Goal: Transaction & Acquisition: Purchase product/service

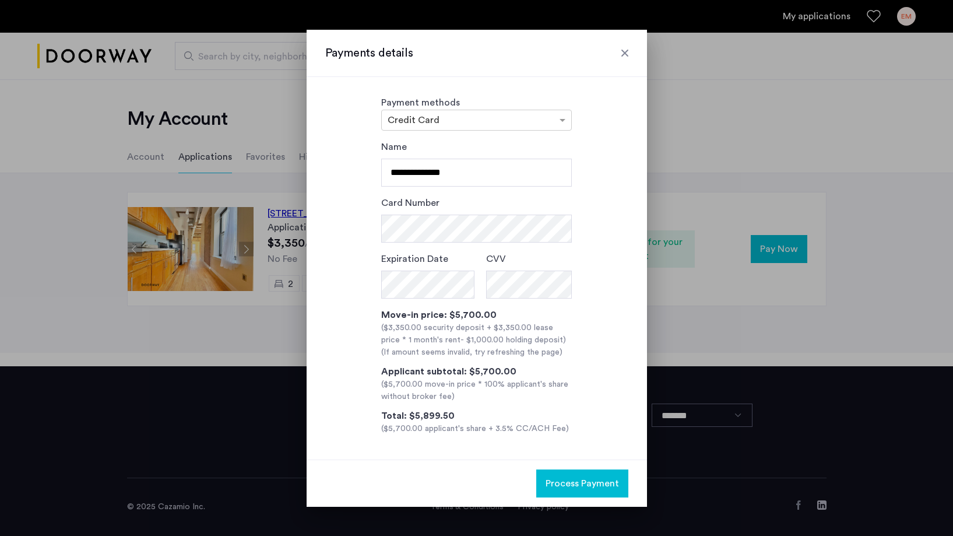
click at [621, 57] on div at bounding box center [625, 53] width 12 height 12
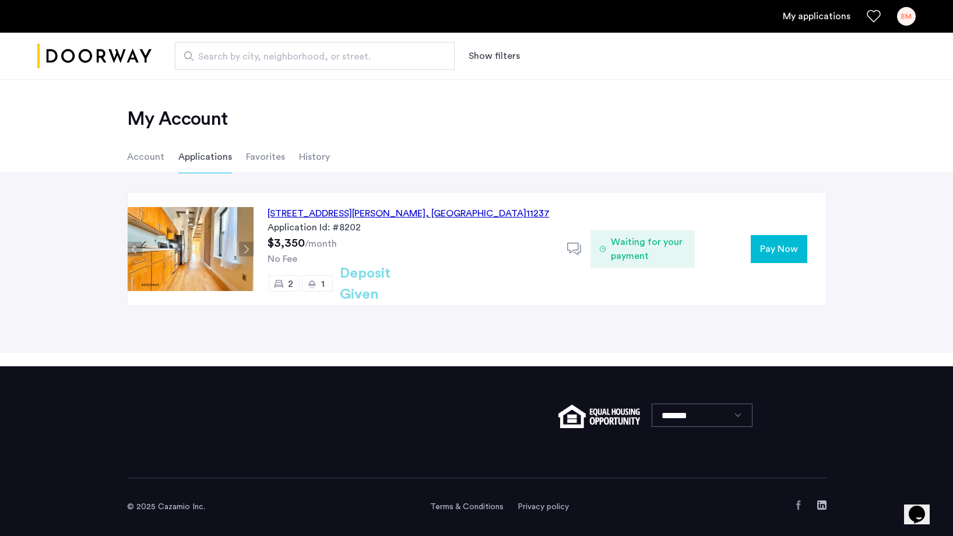
click at [771, 255] on span "Pay Now" at bounding box center [779, 249] width 38 height 14
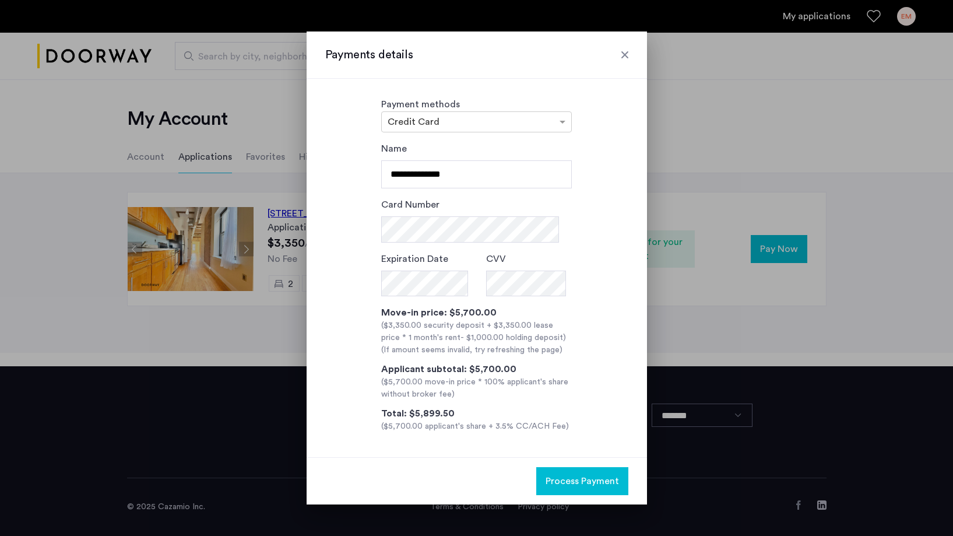
click at [623, 54] on div at bounding box center [625, 55] width 12 height 12
